Goal: Information Seeking & Learning: Learn about a topic

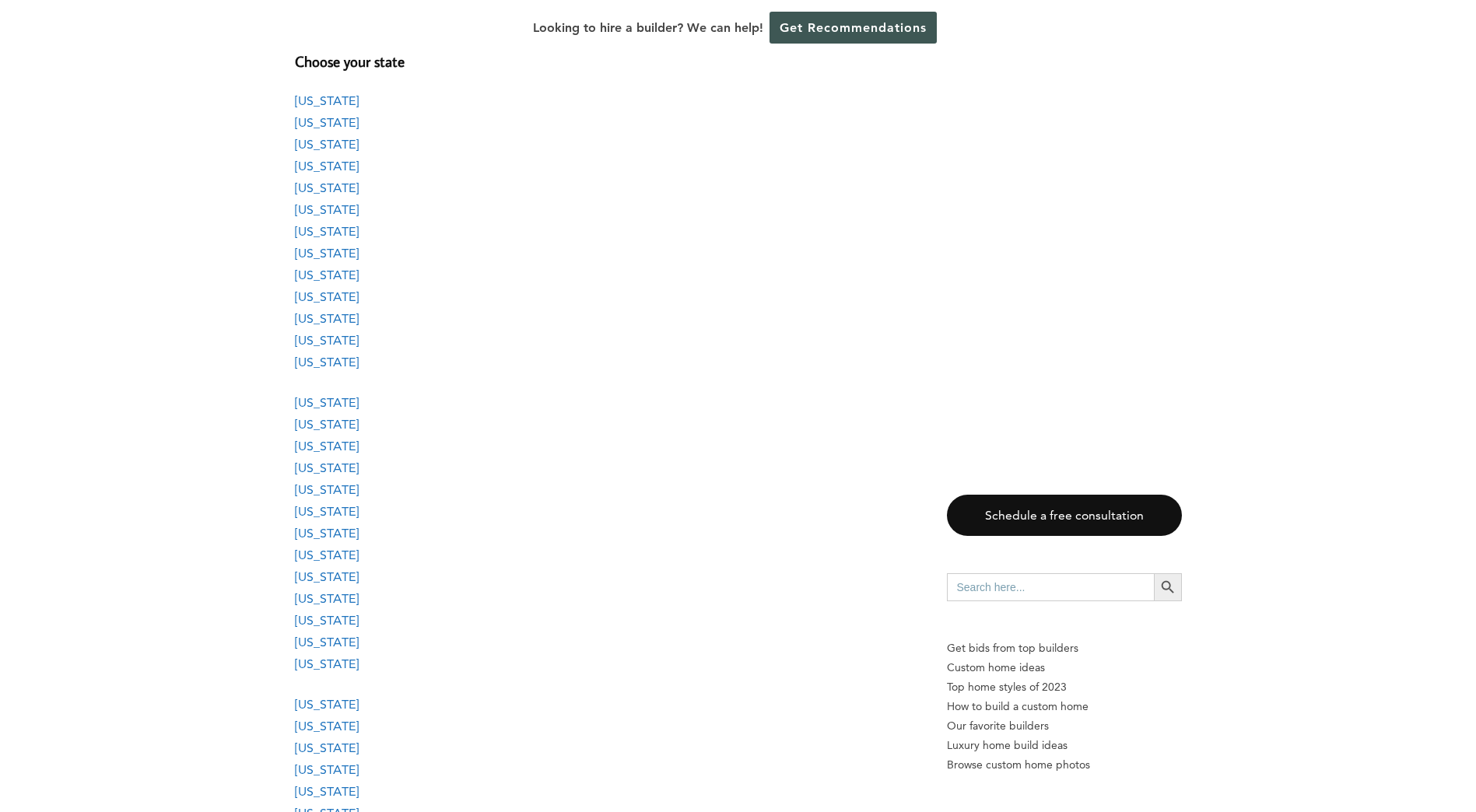
scroll to position [1400, 0]
click at [309, 502] on link "[US_STATE]" at bounding box center [326, 499] width 63 height 15
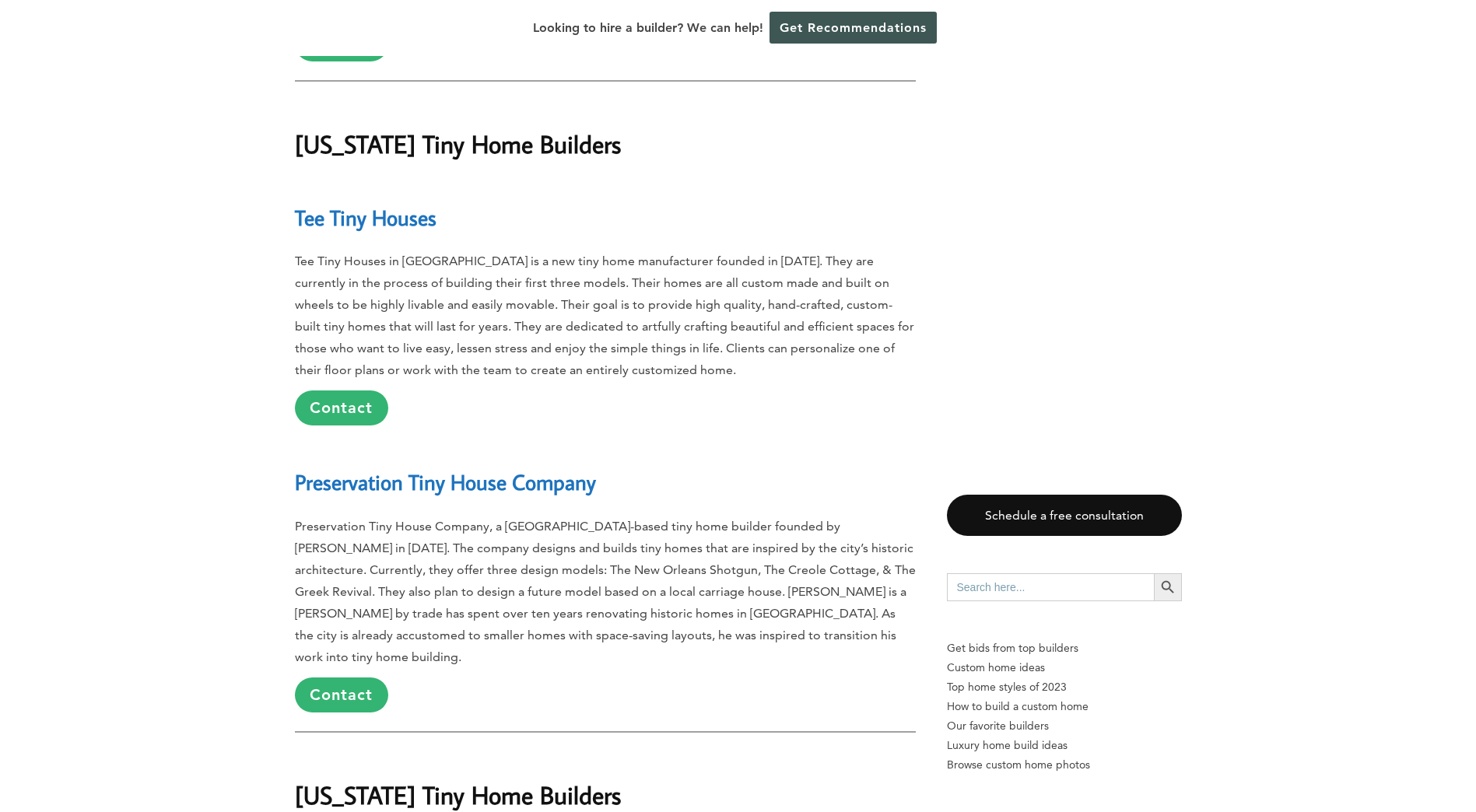
scroll to position [16621, 0]
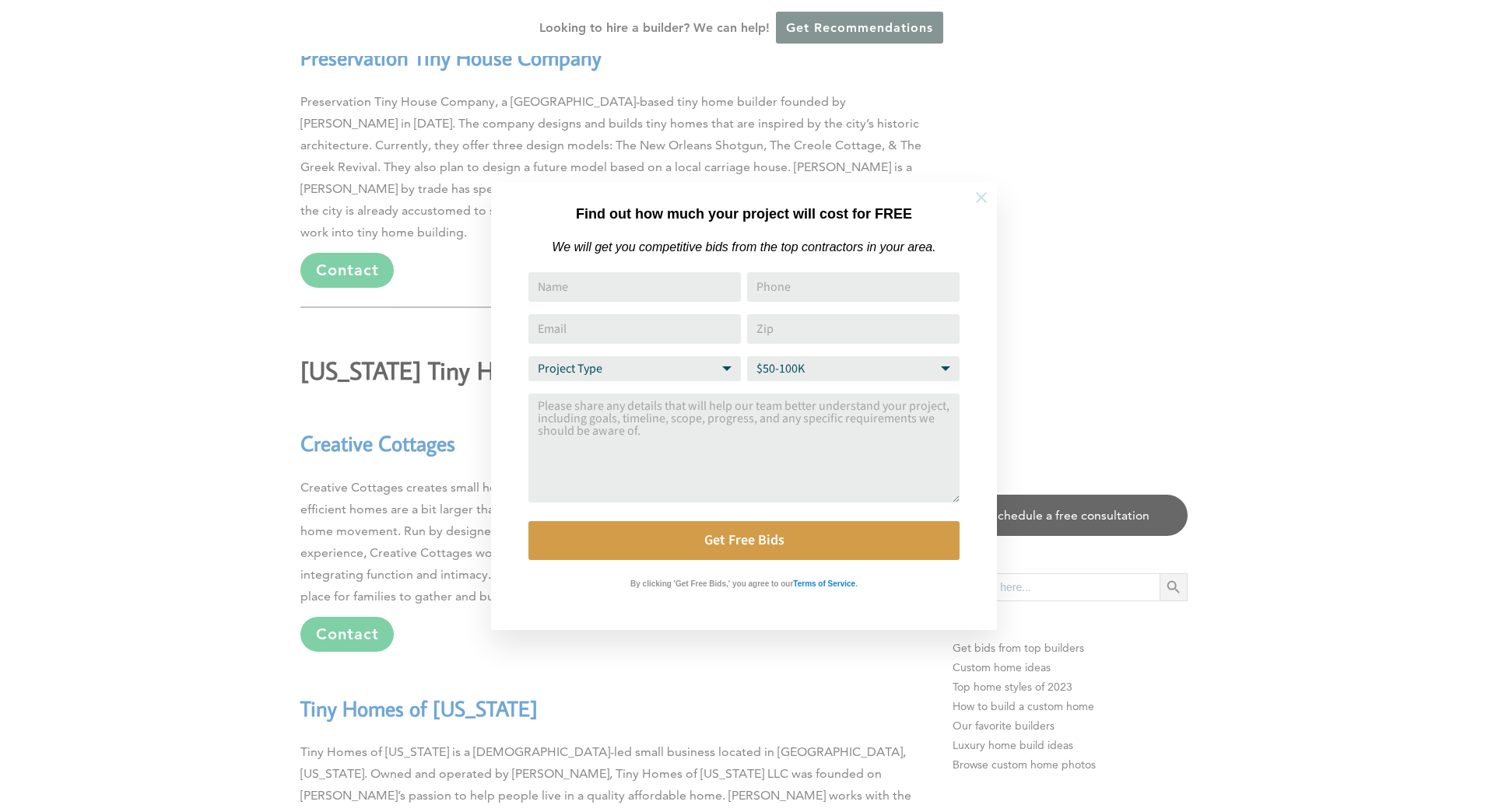
click at [978, 199] on icon at bounding box center [981, 197] width 17 height 17
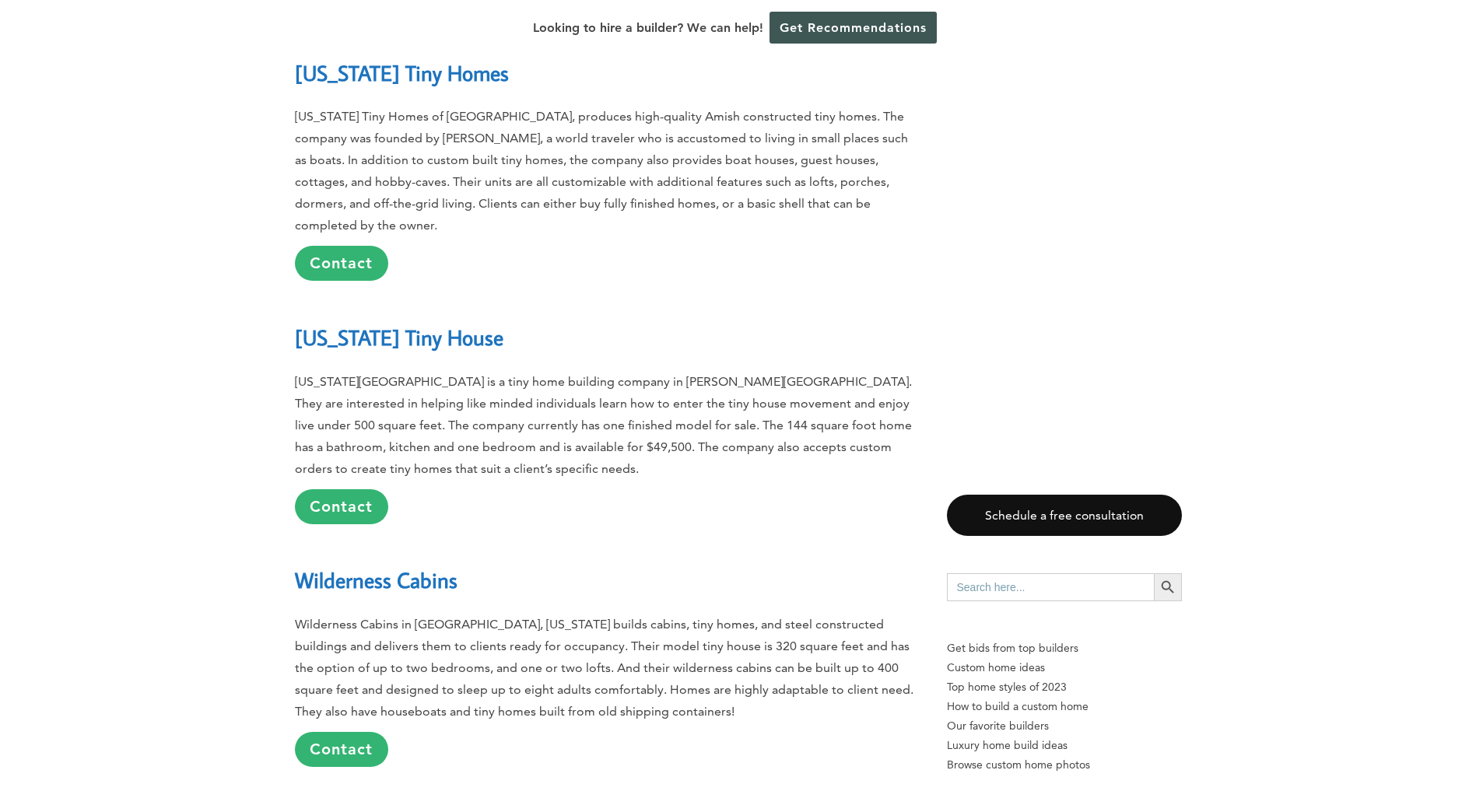
scroll to position [19188, 0]
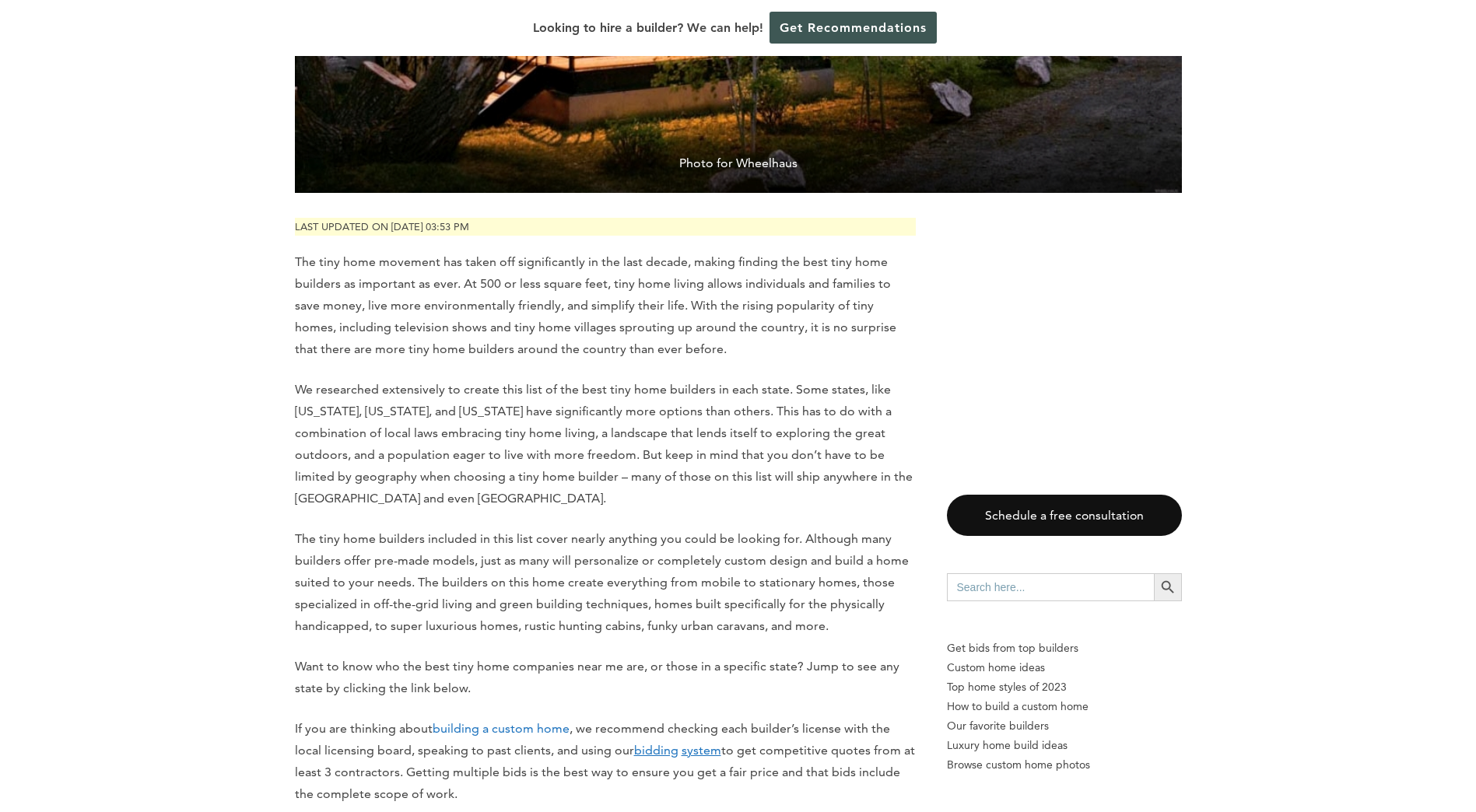
scroll to position [622, 0]
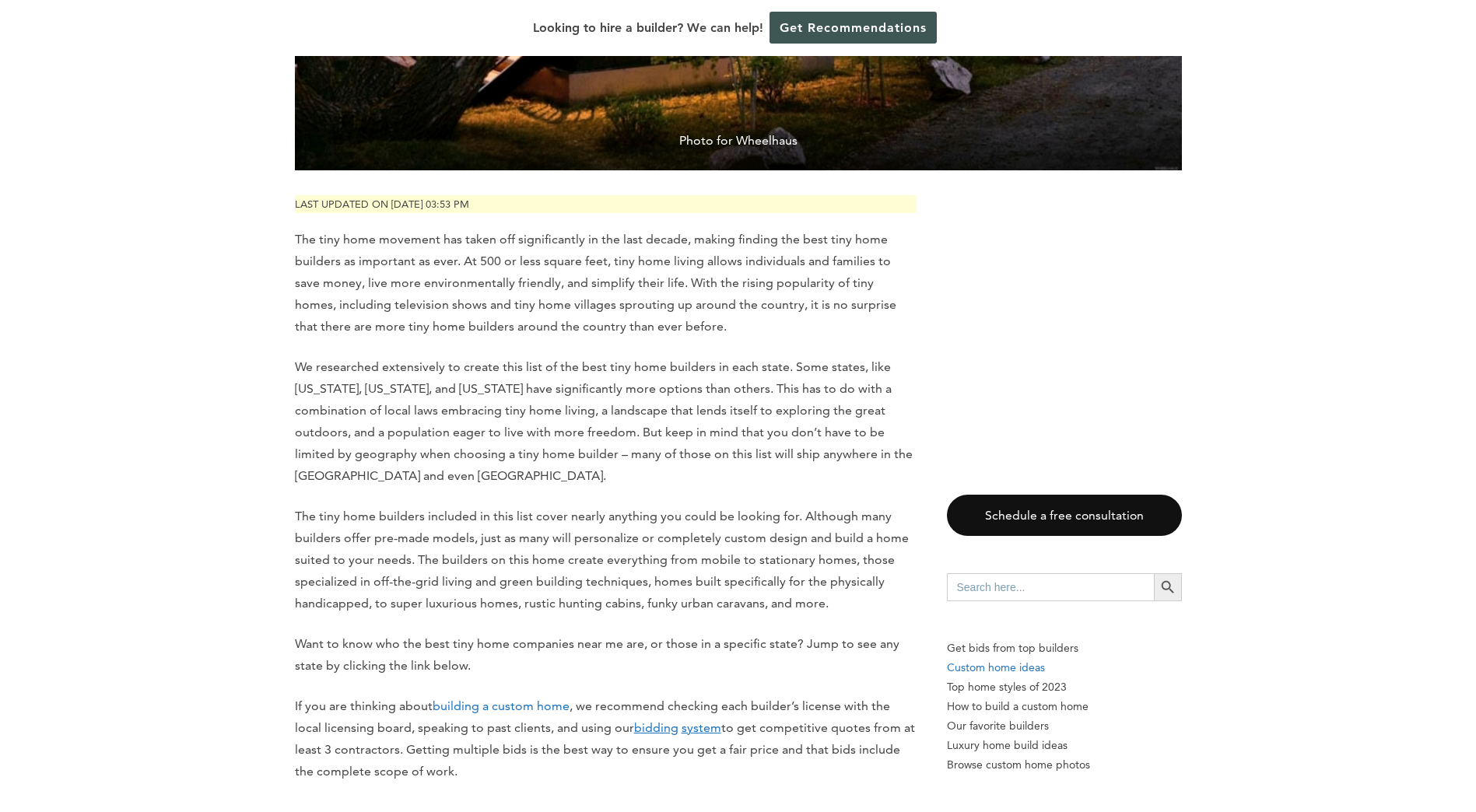
click at [976, 663] on p "Custom home ideas" at bounding box center [1063, 668] width 235 height 20
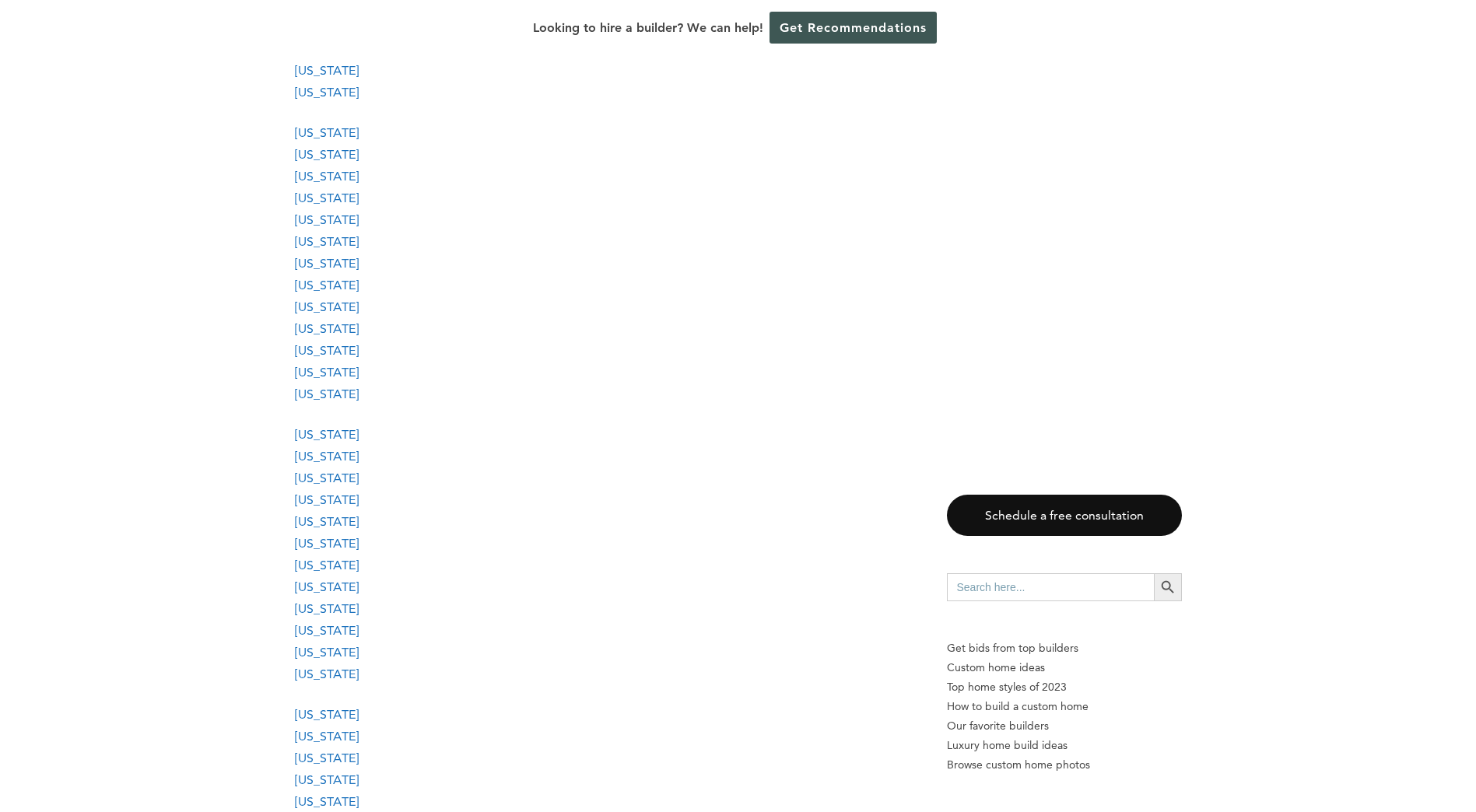
scroll to position [1634, 0]
click at [325, 740] on link "[US_STATE]" at bounding box center [326, 739] width 63 height 15
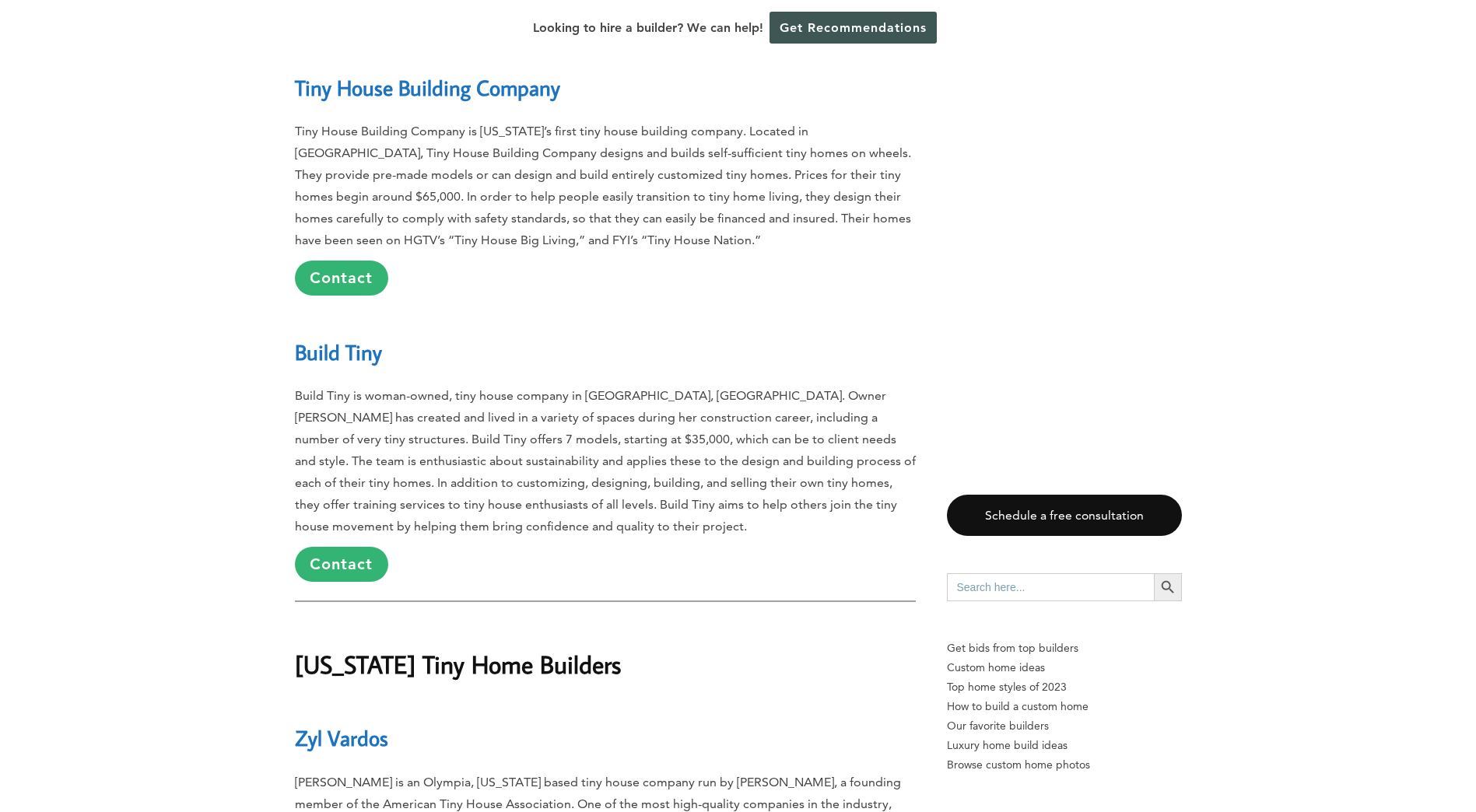
scroll to position [37206, 0]
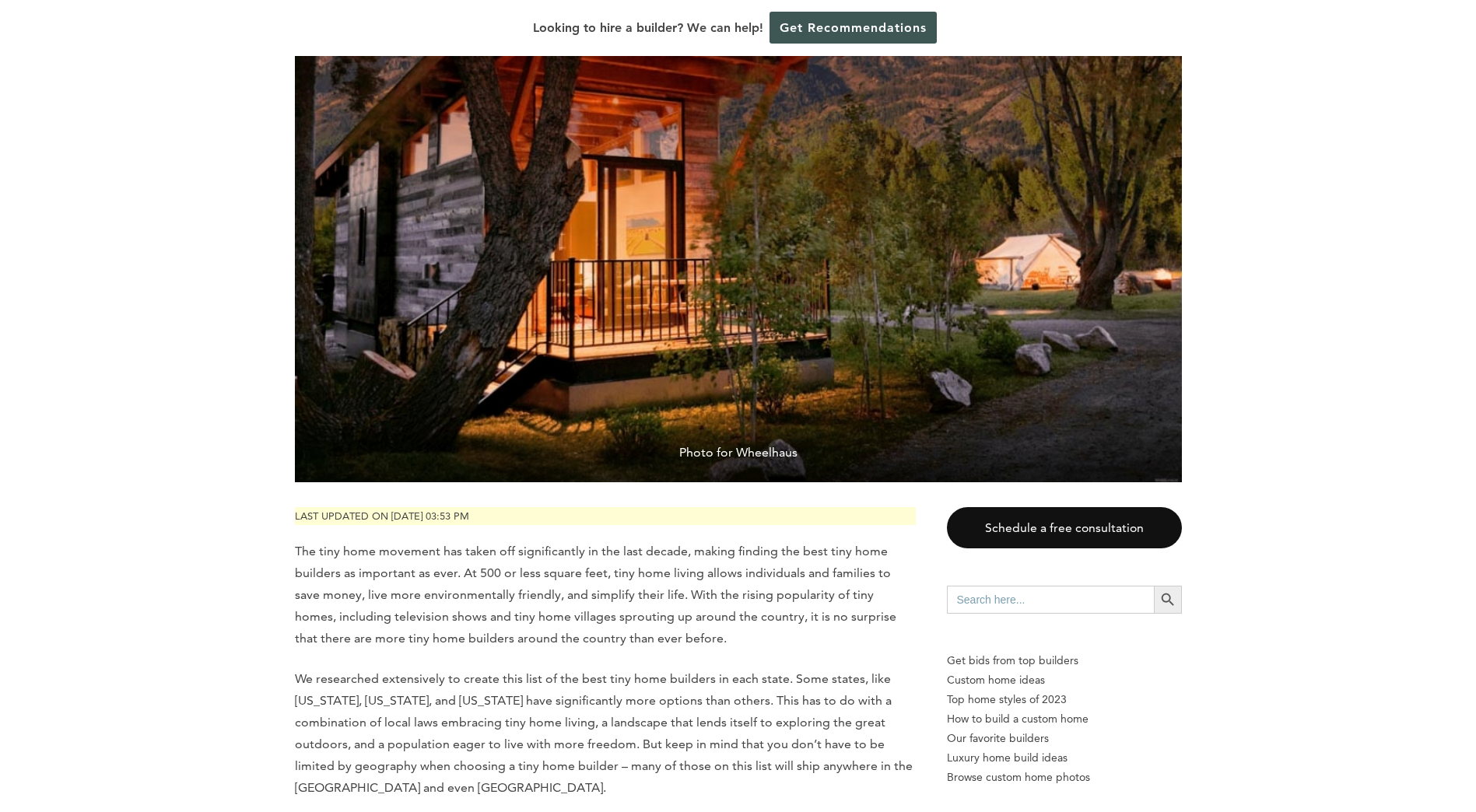
scroll to position [311, 0]
click at [774, 450] on span "Photo for Wheelhaus" at bounding box center [738, 455] width 887 height 53
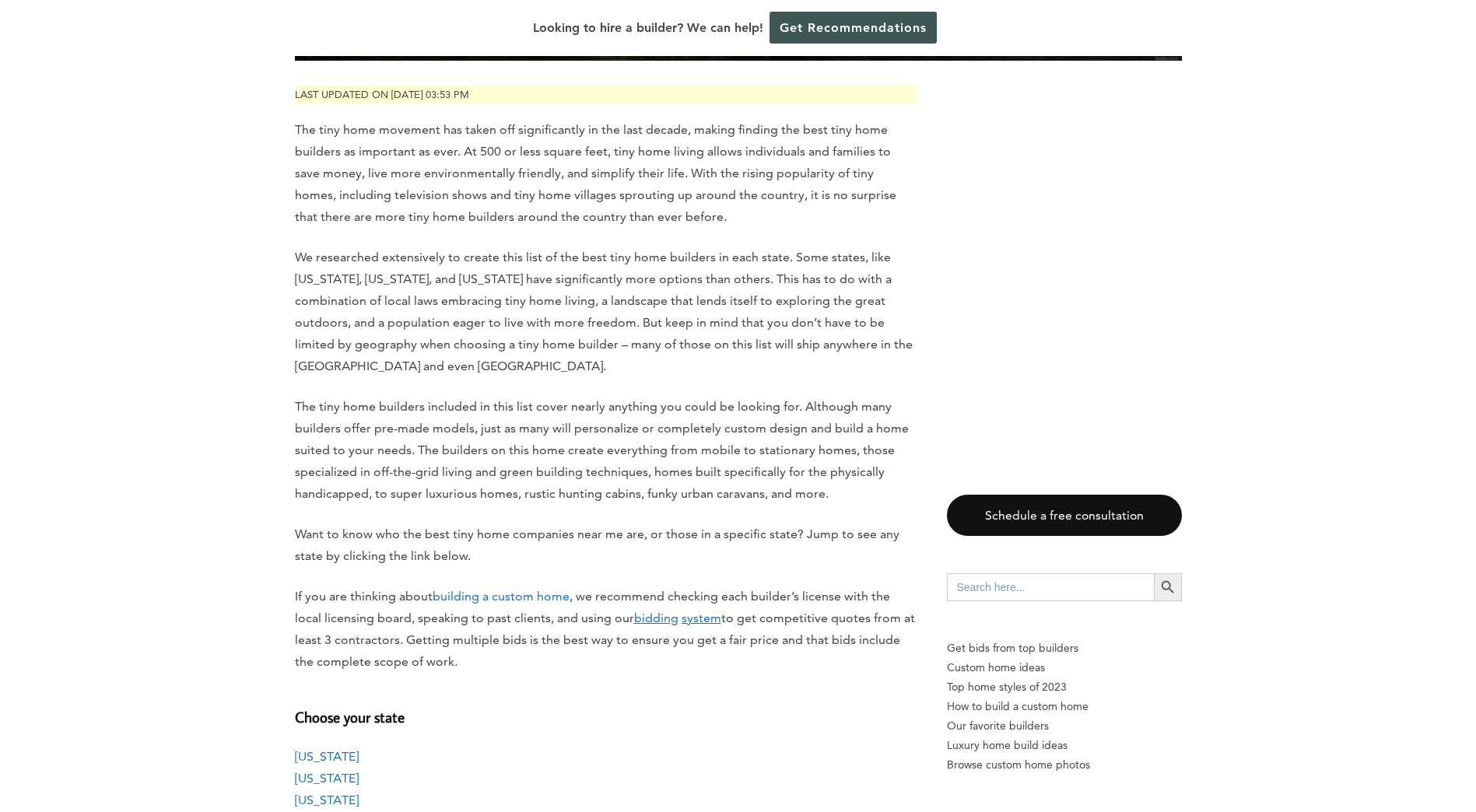
scroll to position [778, 0]
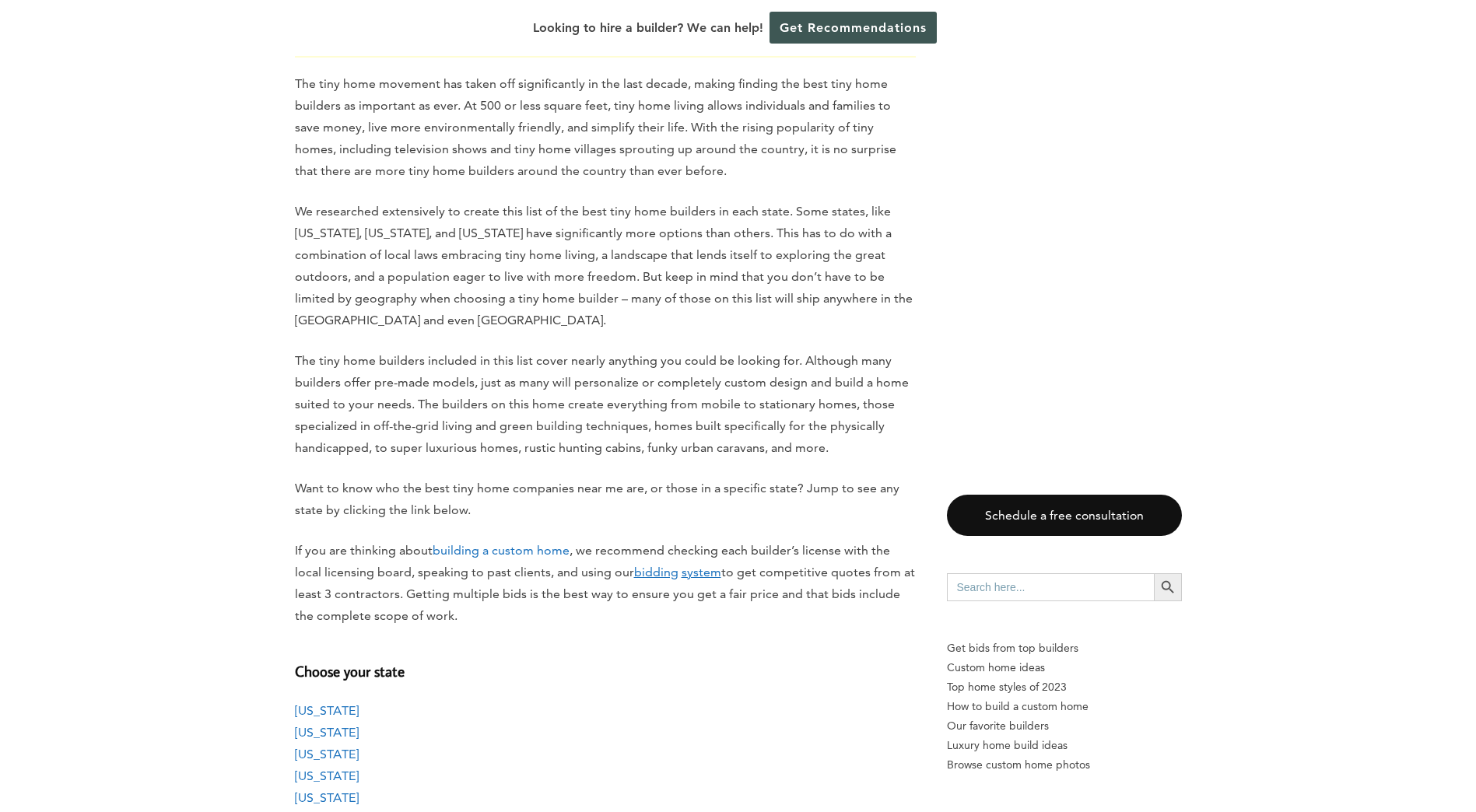
click at [507, 552] on link "building a custom home" at bounding box center [501, 550] width 137 height 15
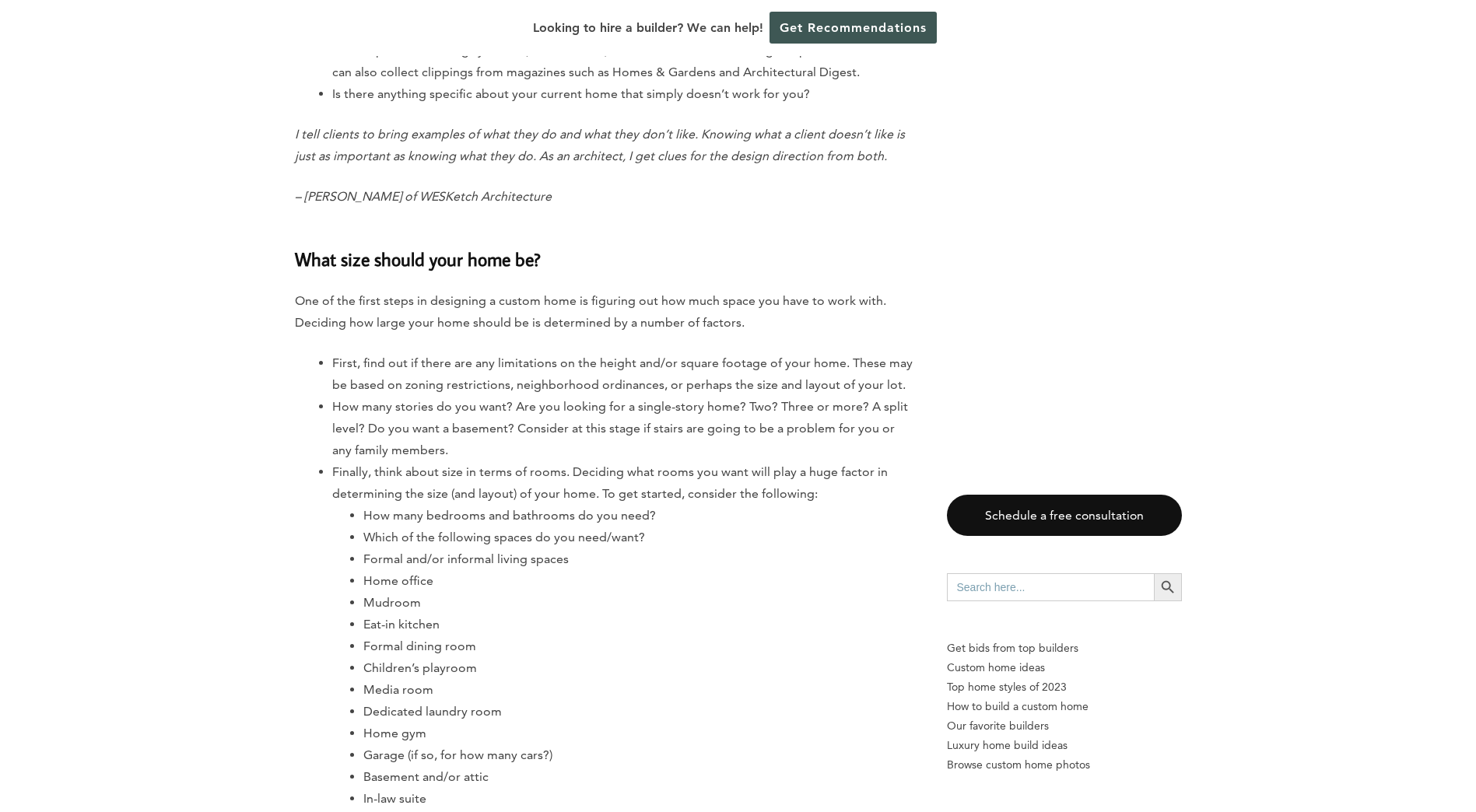
scroll to position [3578, 0]
